Goal: Information Seeking & Learning: Learn about a topic

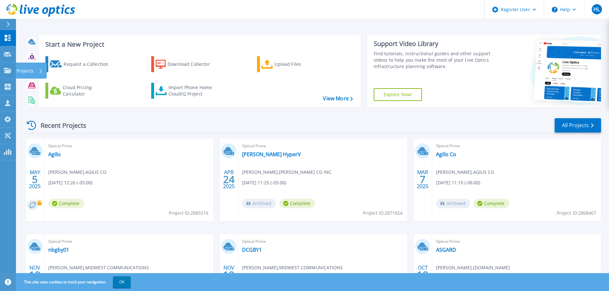
click at [31, 70] on p "Projects" at bounding box center [25, 71] width 17 height 17
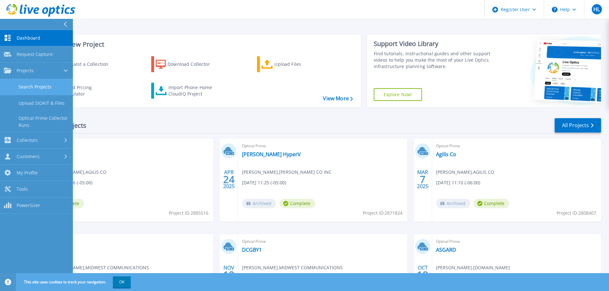
click at [47, 90] on link "Search Projects" at bounding box center [36, 87] width 73 height 16
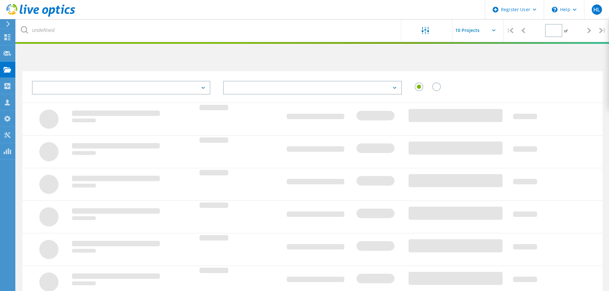
type input "1"
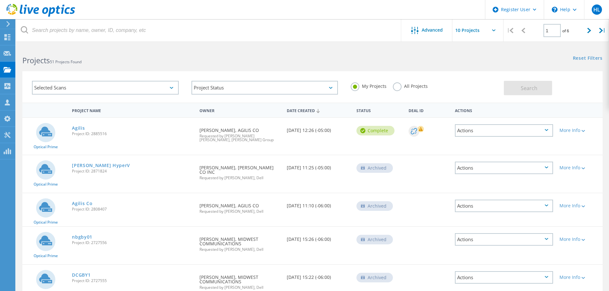
click at [396, 87] on label "All Projects" at bounding box center [410, 85] width 35 height 6
click at [0, 0] on input "All Projects" at bounding box center [0, 0] width 0 height 0
click at [144, 90] on div "Selected Scans" at bounding box center [105, 88] width 147 height 14
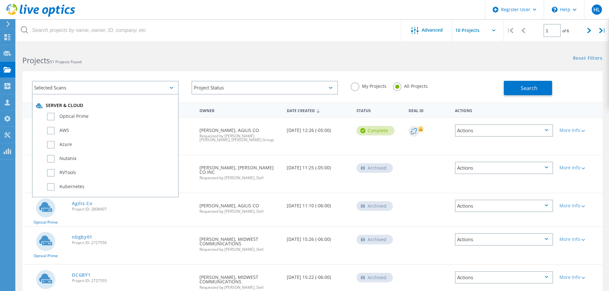
click at [144, 90] on div "Selected Scans" at bounding box center [105, 88] width 147 height 14
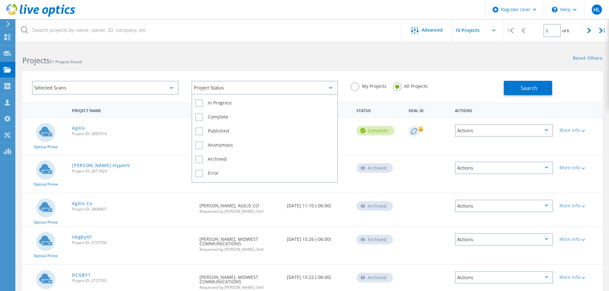
click at [253, 88] on div "Project Status" at bounding box center [265, 88] width 147 height 14
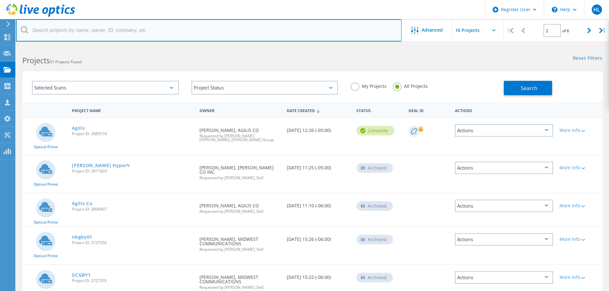
click at [114, 34] on input "text" at bounding box center [209, 30] width 386 height 22
type input "puregraphite"
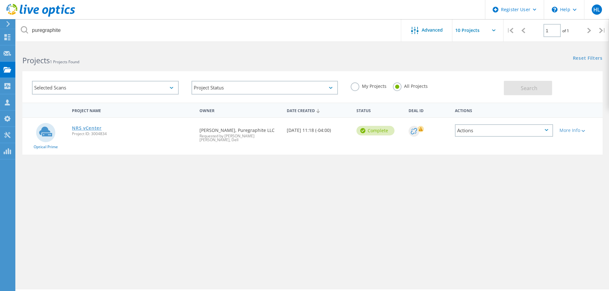
click at [88, 130] on link "NRS vCenter" at bounding box center [87, 128] width 30 height 4
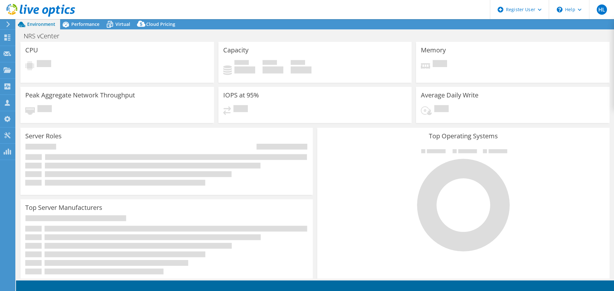
select select "USD"
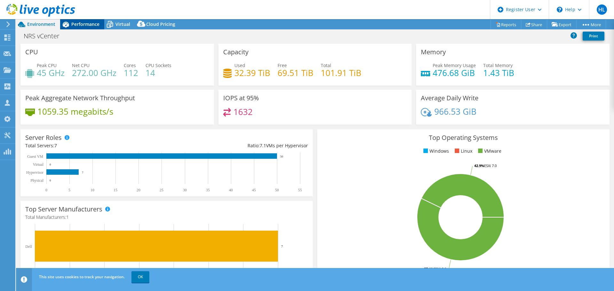
click at [79, 22] on span "Performance" at bounding box center [85, 24] width 28 height 6
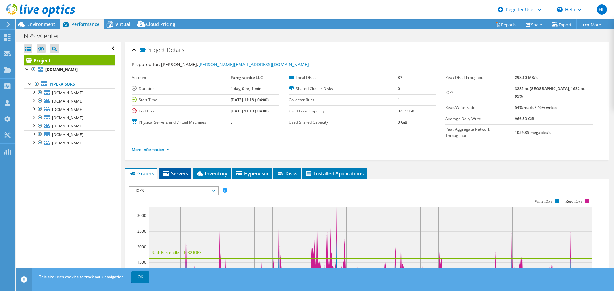
click at [181, 168] on li "Servers" at bounding box center [175, 173] width 32 height 11
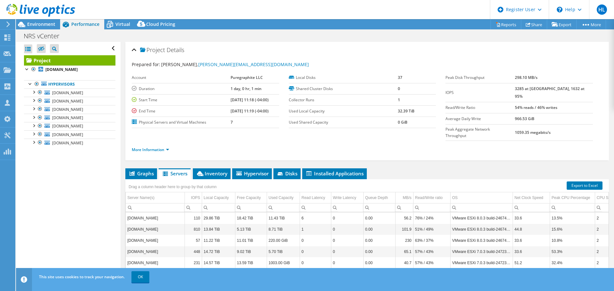
click at [218, 179] on div "Drag a column header here to group by that column" at bounding box center [172, 186] width 94 height 14
click at [220, 170] on span "Inventory" at bounding box center [211, 173] width 31 height 6
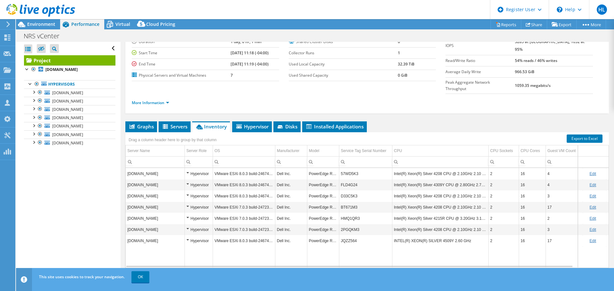
scroll to position [48, 0]
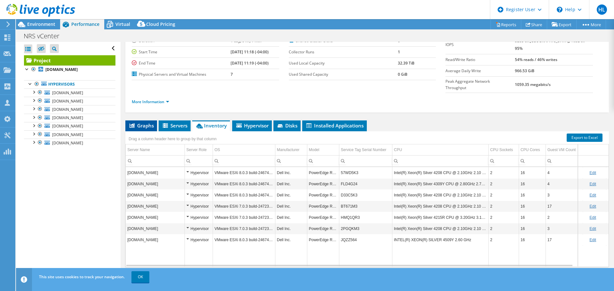
click at [137, 122] on span "Graphs" at bounding box center [141, 125] width 25 height 6
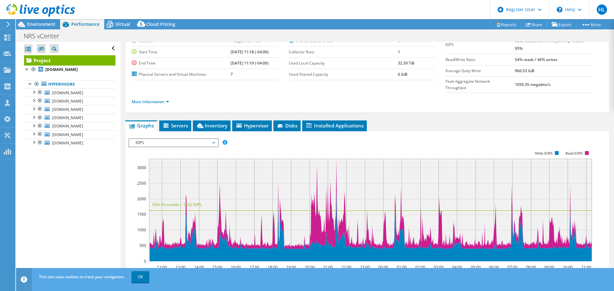
click at [178, 139] on span "IOPS" at bounding box center [173, 143] width 82 height 8
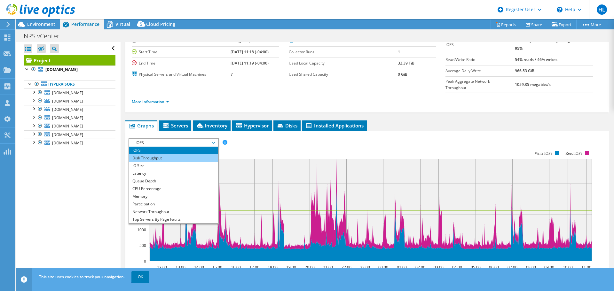
click at [169, 154] on li "Disk Throughput" at bounding box center [173, 158] width 89 height 8
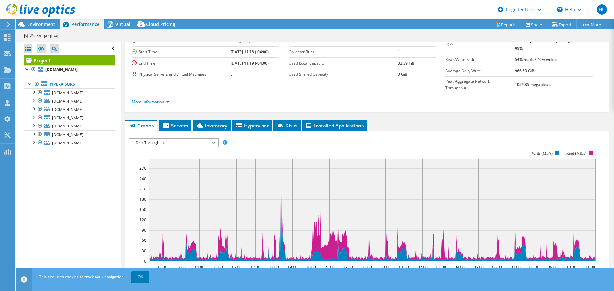
click at [169, 139] on span "Disk Throughput" at bounding box center [173, 143] width 82 height 8
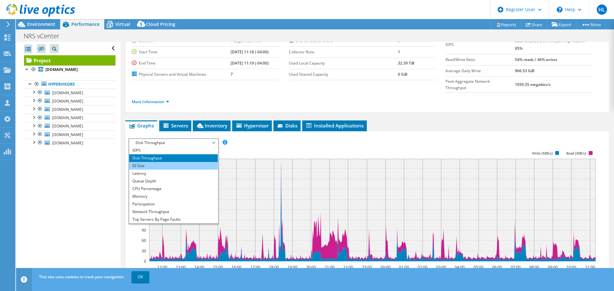
click at [150, 162] on li "IO Size" at bounding box center [173, 166] width 89 height 8
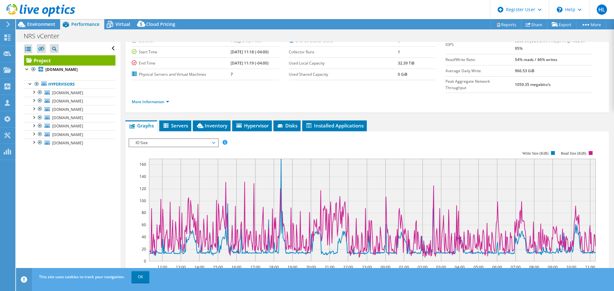
click at [172, 139] on span "IO Size" at bounding box center [173, 143] width 82 height 8
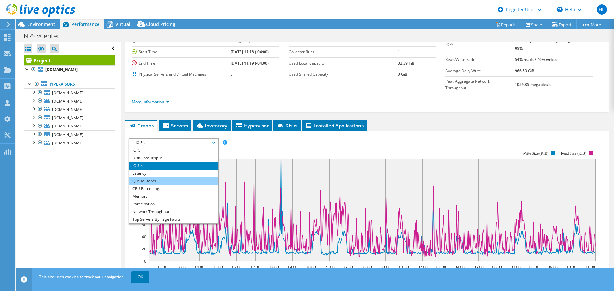
click at [157, 177] on li "Queue Depth" at bounding box center [173, 181] width 89 height 8
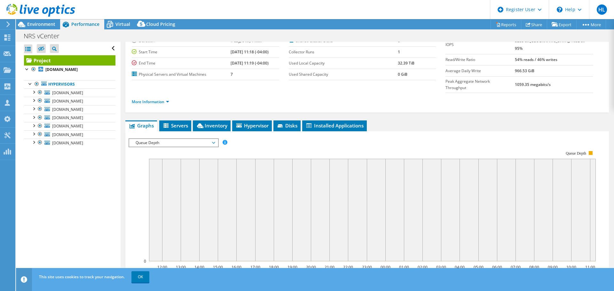
click at [162, 139] on span "Queue Depth" at bounding box center [173, 143] width 82 height 8
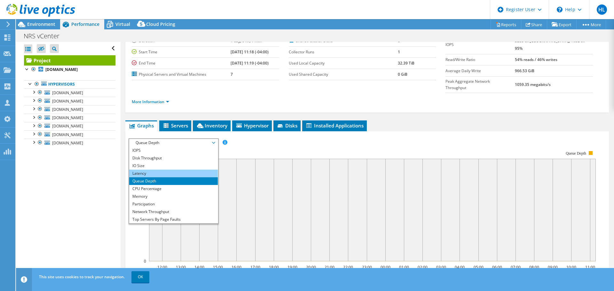
click at [156, 170] on li "Latency" at bounding box center [173, 174] width 89 height 8
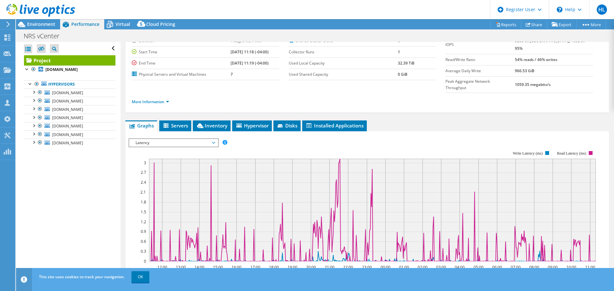
click at [167, 139] on span "Latency" at bounding box center [173, 143] width 82 height 8
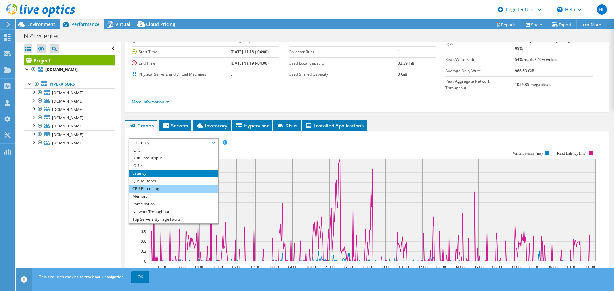
click at [154, 185] on li "CPU Percentage" at bounding box center [173, 189] width 89 height 8
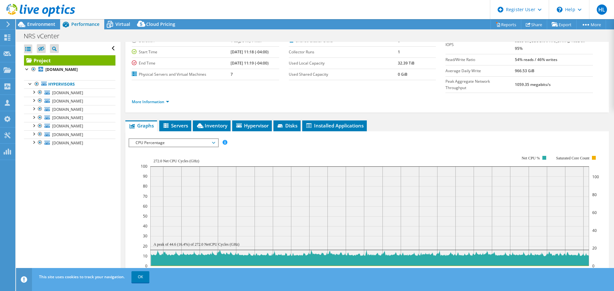
click at [161, 139] on span "CPU Percentage" at bounding box center [173, 143] width 82 height 8
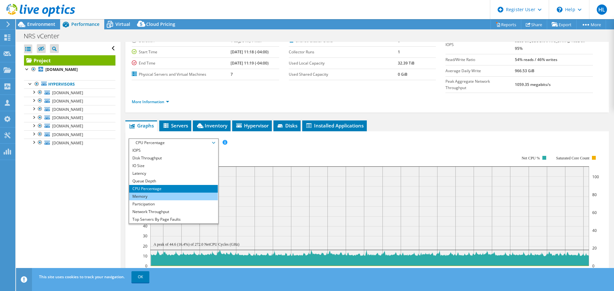
click at [152, 193] on li "Memory" at bounding box center [173, 197] width 89 height 8
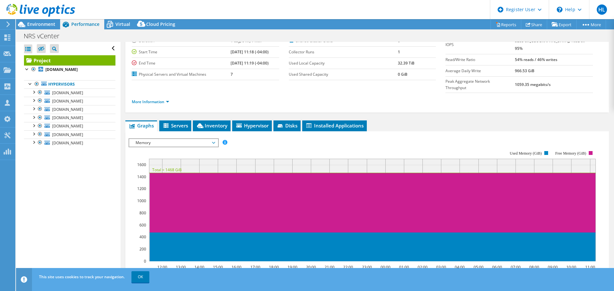
click at [161, 139] on span "Memory" at bounding box center [173, 143] width 82 height 8
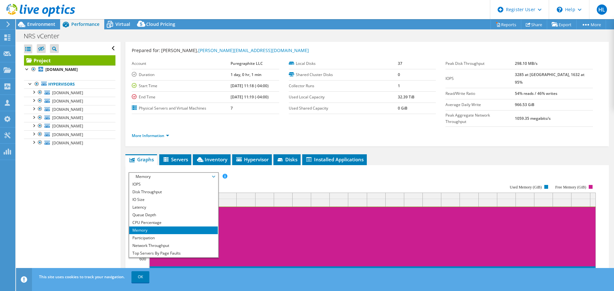
scroll to position [0, 0]
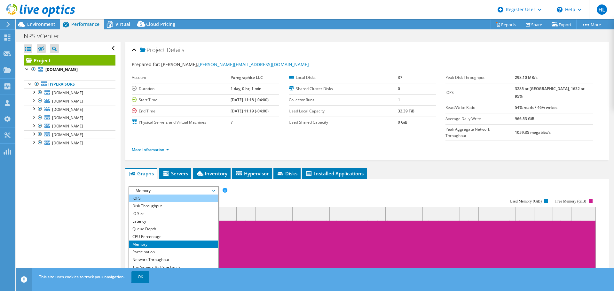
click at [140, 195] on li "IOPS" at bounding box center [173, 199] width 89 height 8
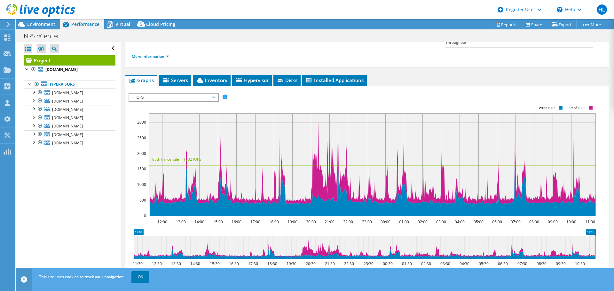
scroll to position [61, 0]
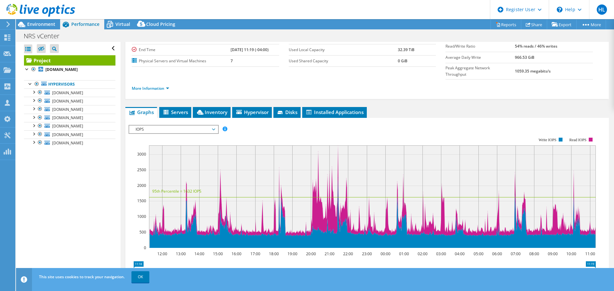
click at [46, 21] on div at bounding box center [37, 10] width 75 height 21
click at [35, 25] on span "Environment" at bounding box center [41, 24] width 28 height 6
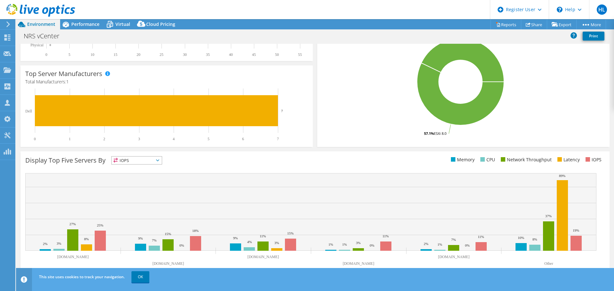
scroll to position [0, 0]
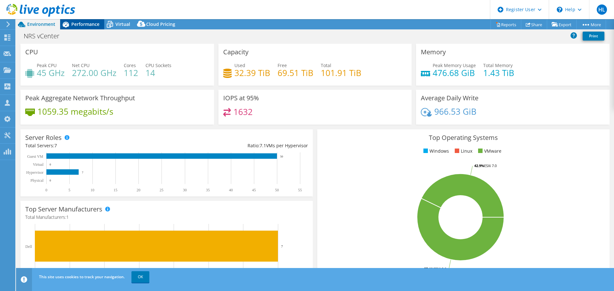
click at [66, 26] on icon at bounding box center [65, 24] width 11 height 11
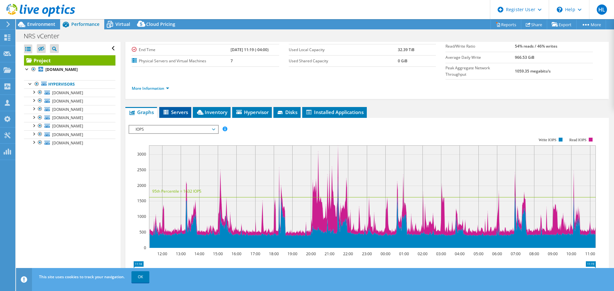
click at [180, 109] on span "Servers" at bounding box center [175, 112] width 26 height 6
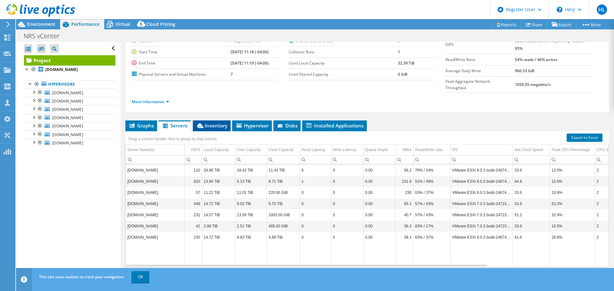
click at [215, 122] on span "Inventory" at bounding box center [211, 125] width 31 height 6
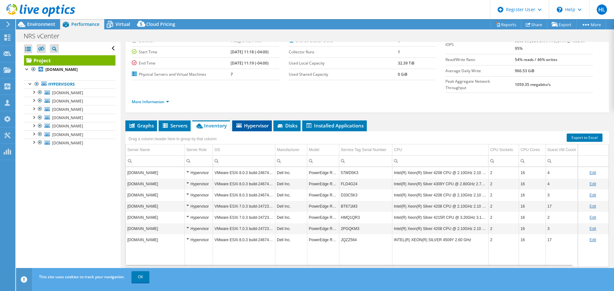
click at [251, 122] on span "Hypervisor" at bounding box center [251, 125] width 33 height 6
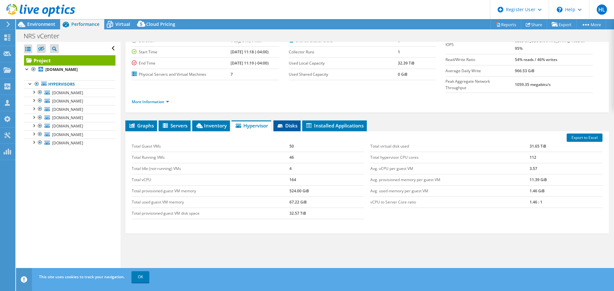
click at [281, 124] on icon at bounding box center [280, 125] width 5 height 3
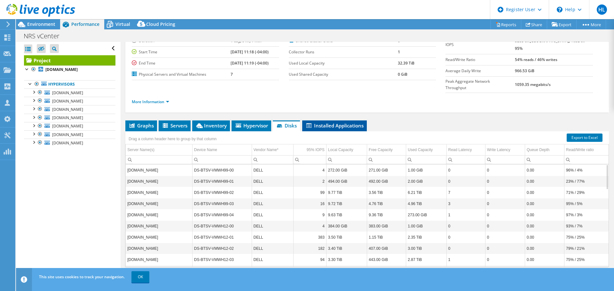
click at [321, 122] on span "Installed Applications" at bounding box center [334, 125] width 58 height 6
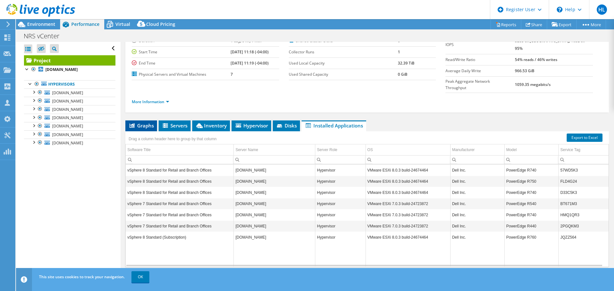
click at [149, 122] on span "Graphs" at bounding box center [141, 125] width 25 height 6
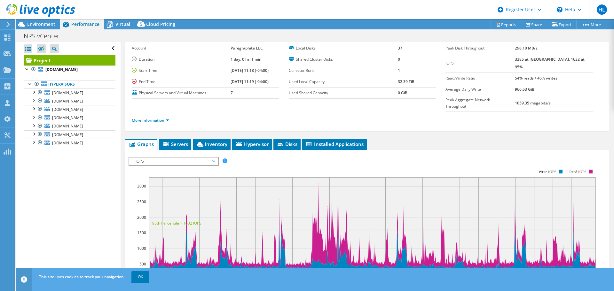
scroll to position [0, 0]
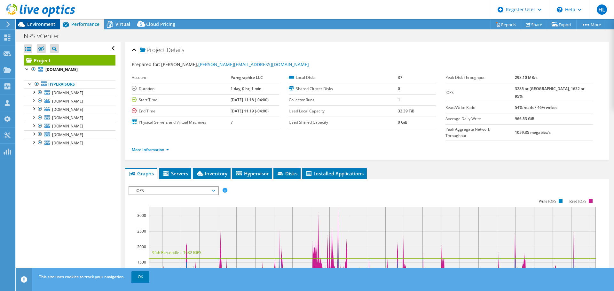
click at [36, 24] on span "Environment" at bounding box center [41, 24] width 28 height 6
